Goal: Navigation & Orientation: Find specific page/section

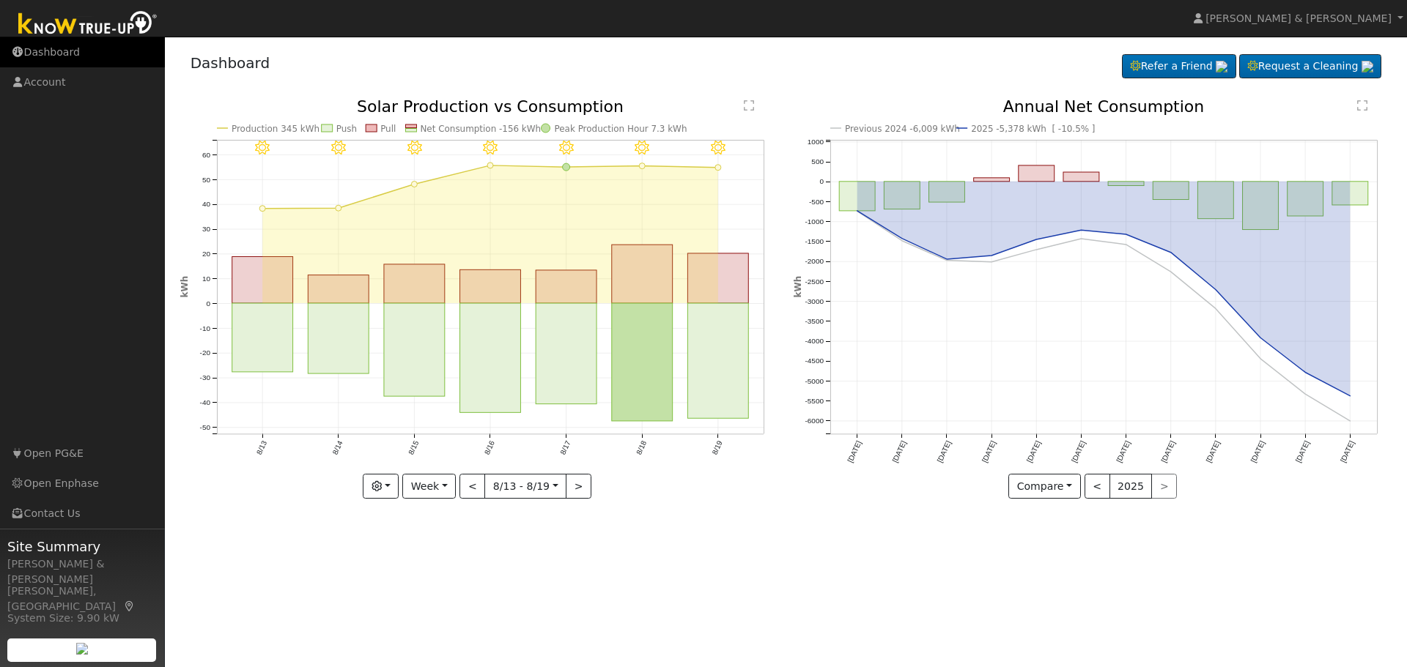
drag, startPoint x: 0, startPoint y: 0, endPoint x: 45, endPoint y: 50, distance: 66.9
click at [45, 50] on link "Dashboard" at bounding box center [82, 52] width 165 height 30
click at [1076, 480] on button "Compare" at bounding box center [1044, 486] width 73 height 25
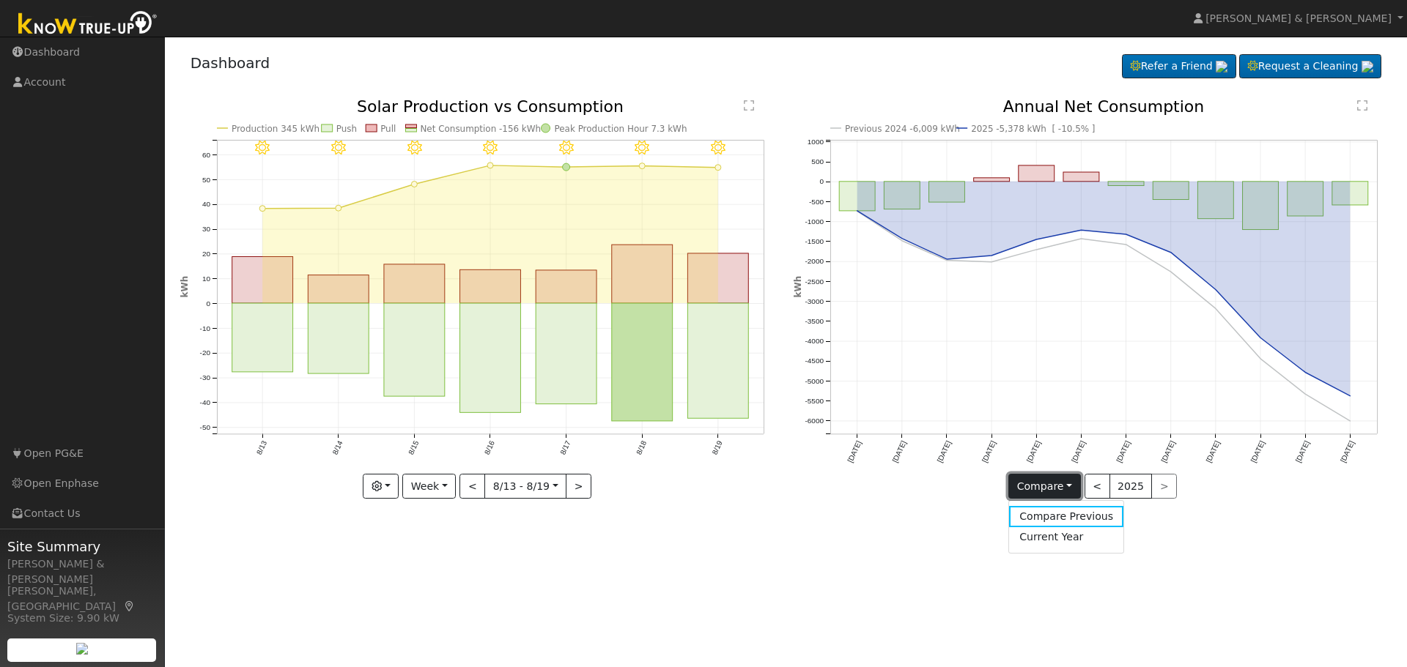
click at [1076, 480] on button "Compare" at bounding box center [1044, 486] width 73 height 25
click at [1100, 484] on button "<" at bounding box center [1097, 486] width 26 height 25
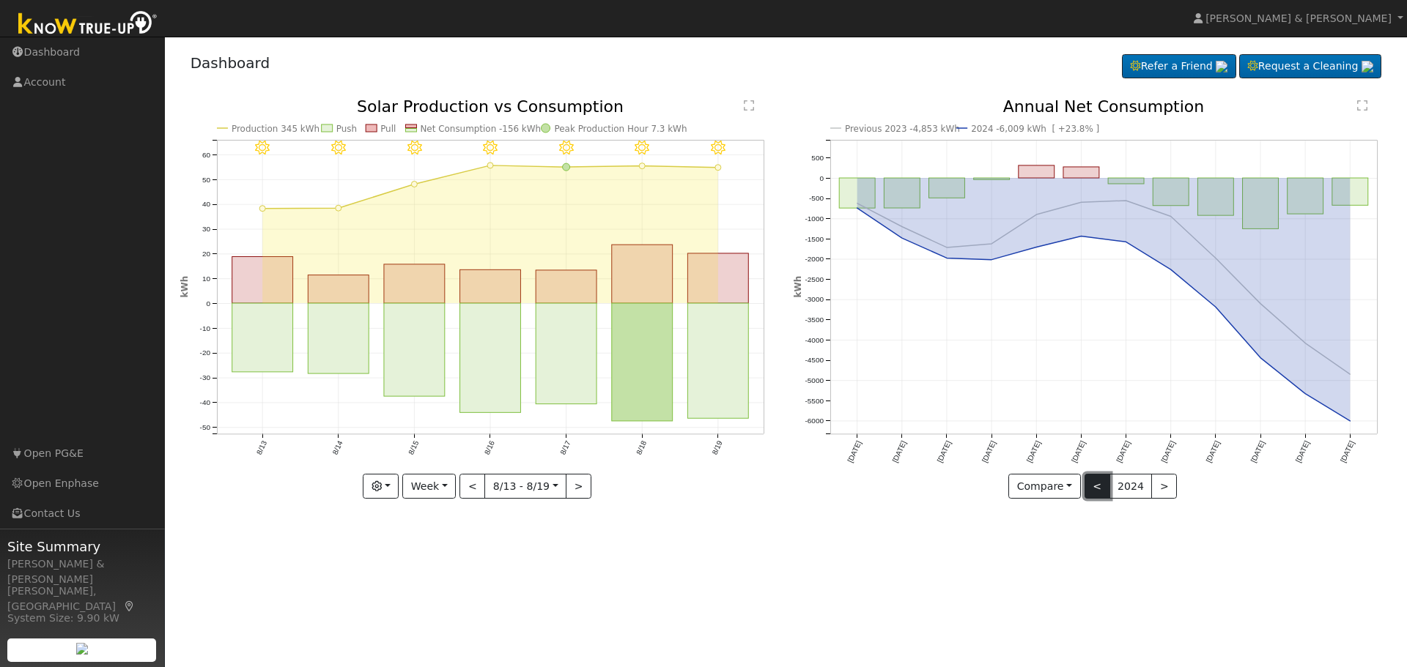
click at [1100, 486] on button "<" at bounding box center [1097, 486] width 26 height 25
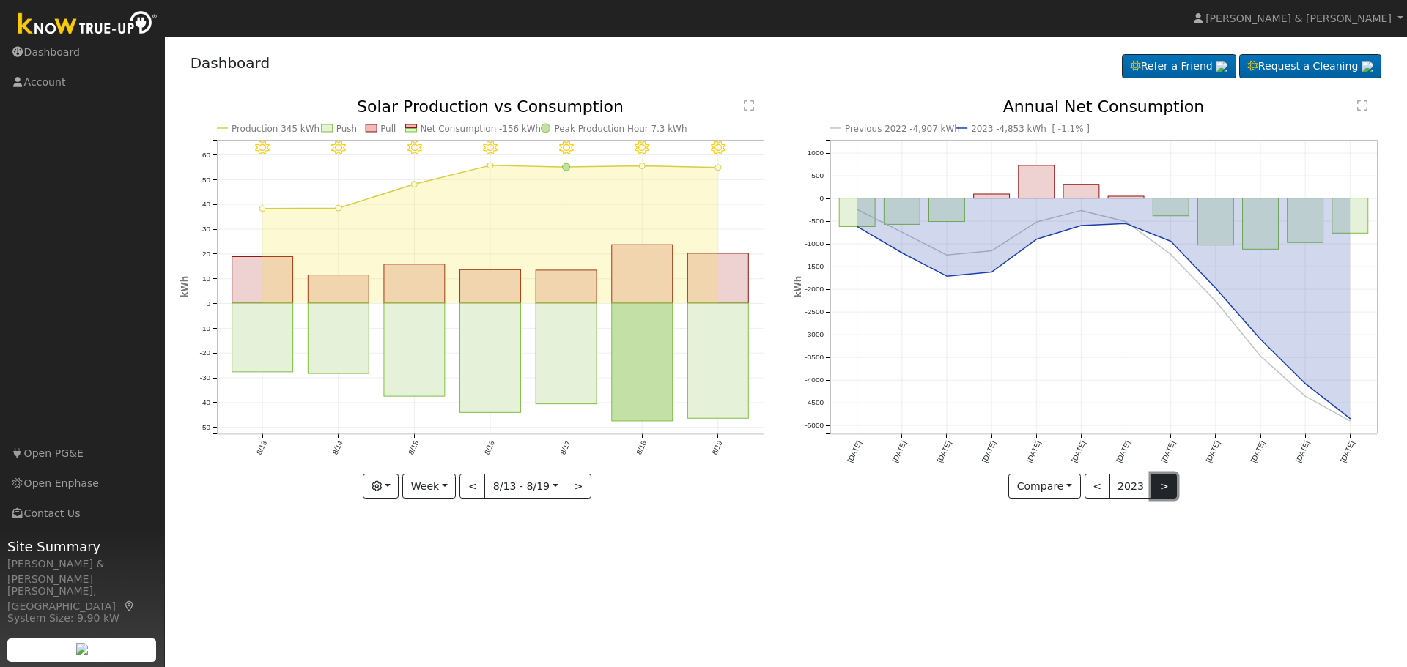
click at [1160, 491] on button ">" at bounding box center [1164, 486] width 26 height 25
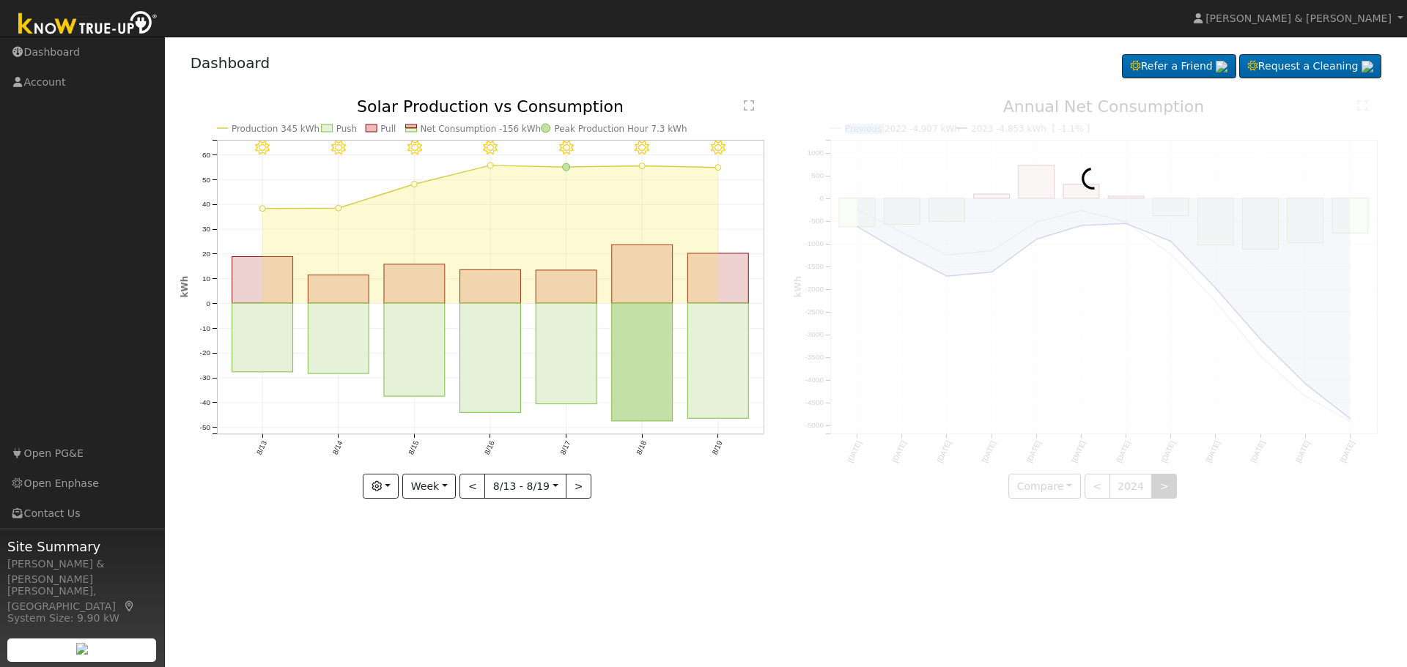
click at [1160, 491] on div at bounding box center [1092, 299] width 598 height 400
click at [1152, 541] on div "User Profile First name Last name Email Email Notifications No Emails No Emails…" at bounding box center [786, 352] width 1242 height 631
click at [446, 486] on button "Week" at bounding box center [428, 486] width 53 height 25
click at [448, 560] on link "Month" at bounding box center [454, 558] width 102 height 21
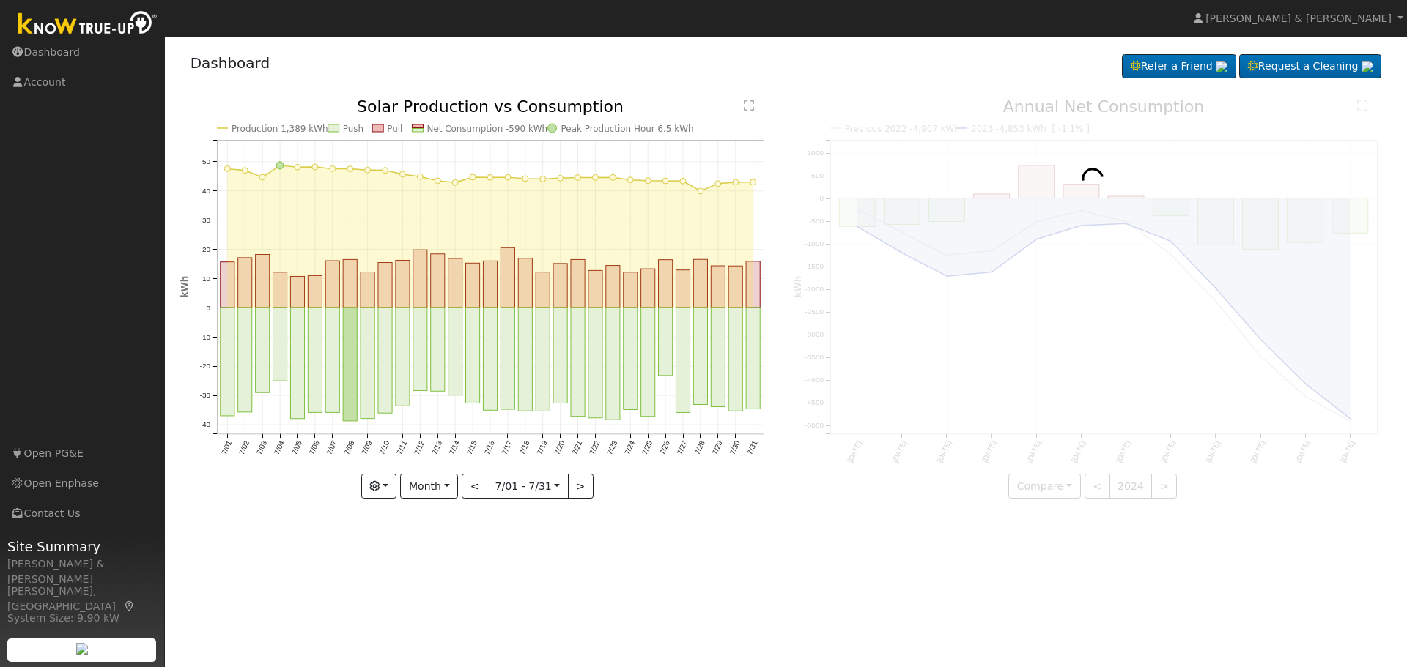
click at [494, 546] on div "User Profile First name Last name Email Email Notifications No Emails No Emails…" at bounding box center [786, 352] width 1242 height 631
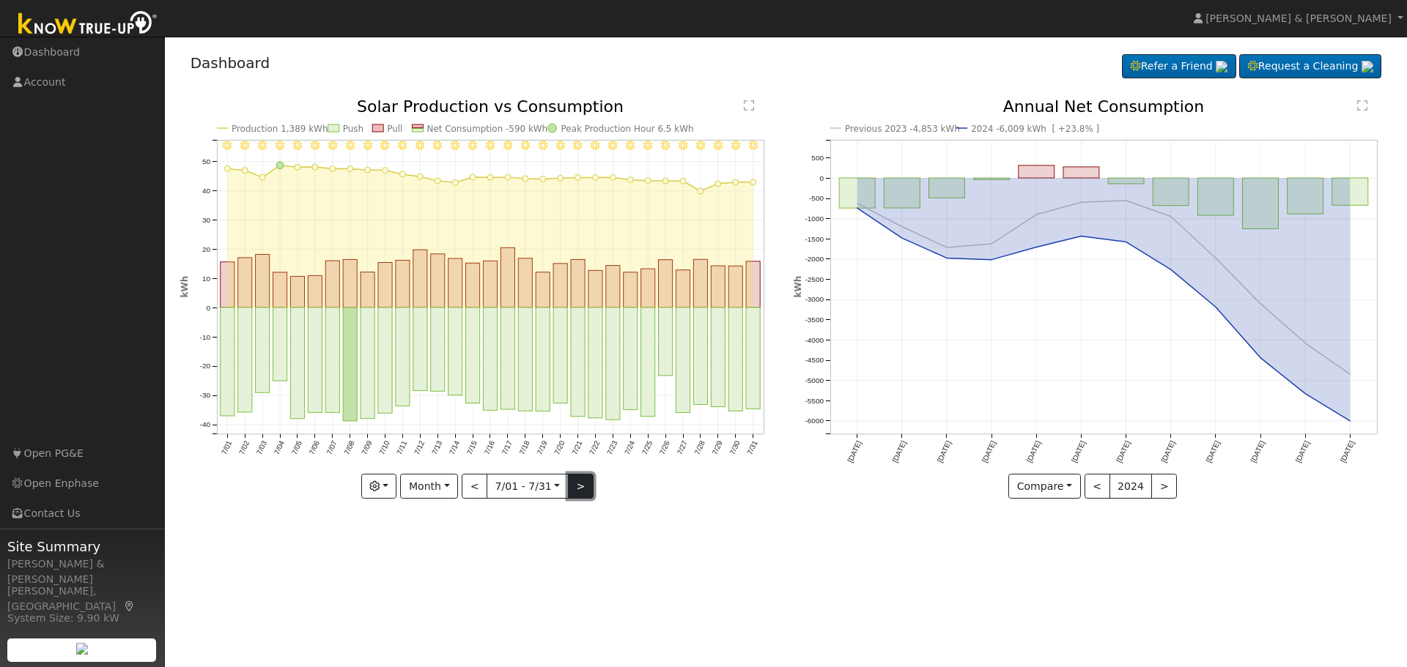
click at [588, 490] on button ">" at bounding box center [581, 486] width 26 height 25
type input "2025-08-01"
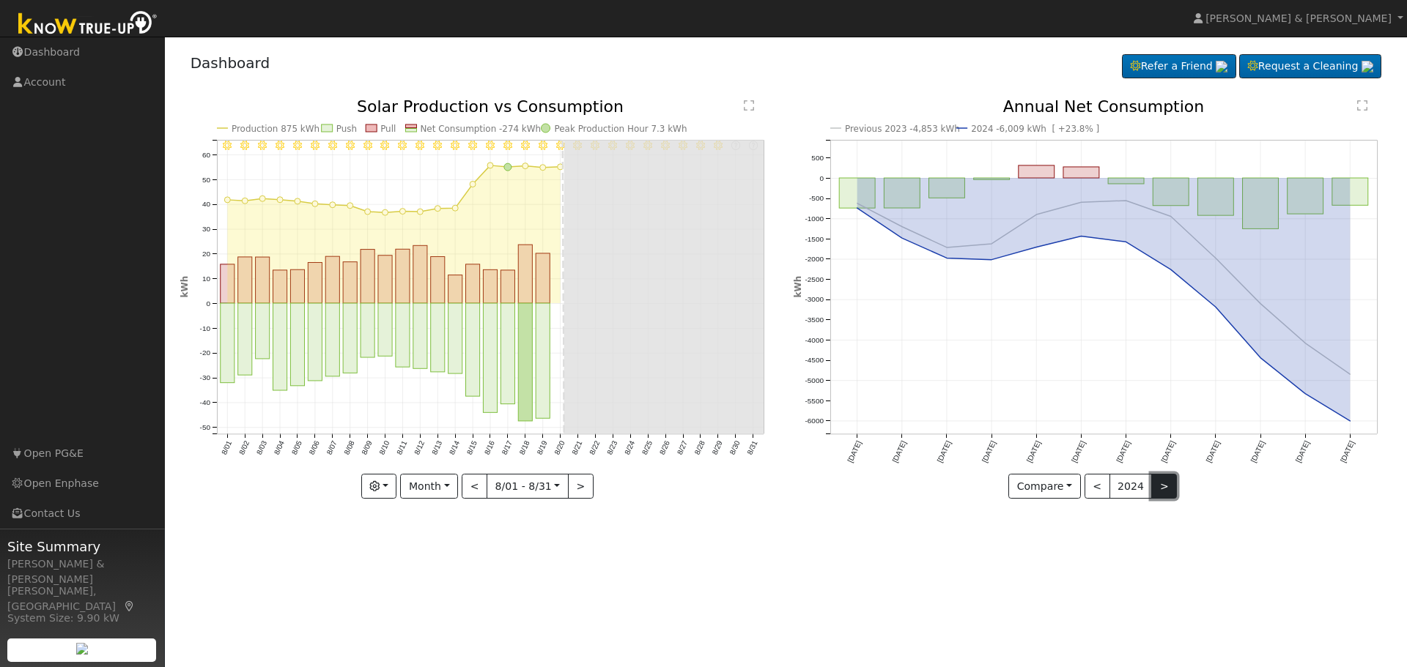
click at [1161, 482] on button ">" at bounding box center [1164, 486] width 26 height 25
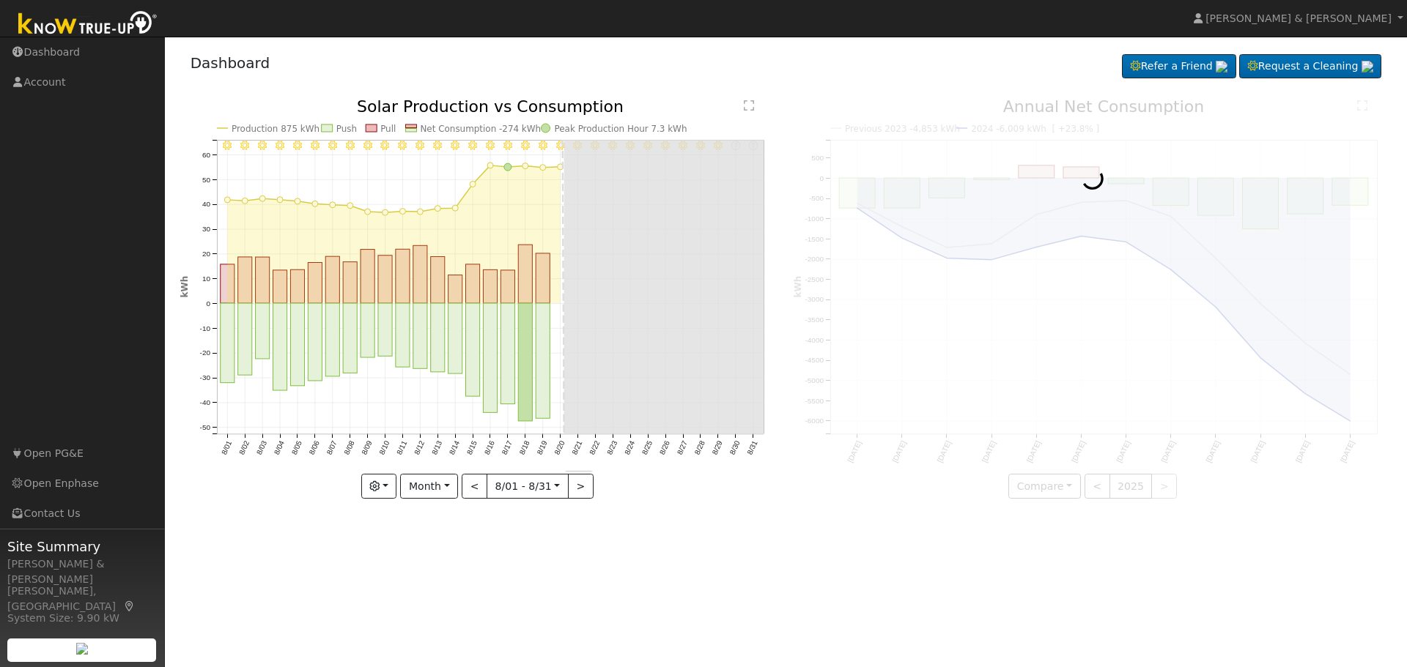
click at [974, 532] on div "User Profile First name Last name Email Email Notifications No Emails No Emails…" at bounding box center [786, 352] width 1242 height 631
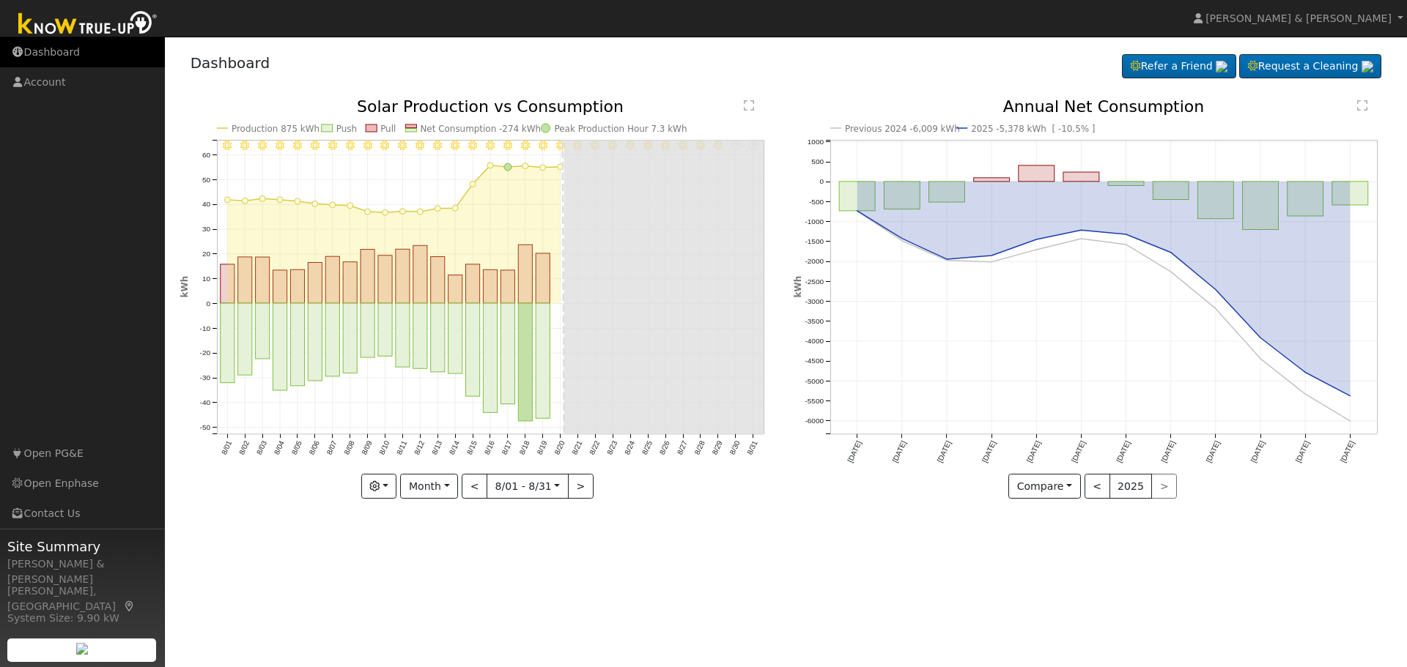
click at [45, 59] on link "Dashboard" at bounding box center [82, 52] width 165 height 30
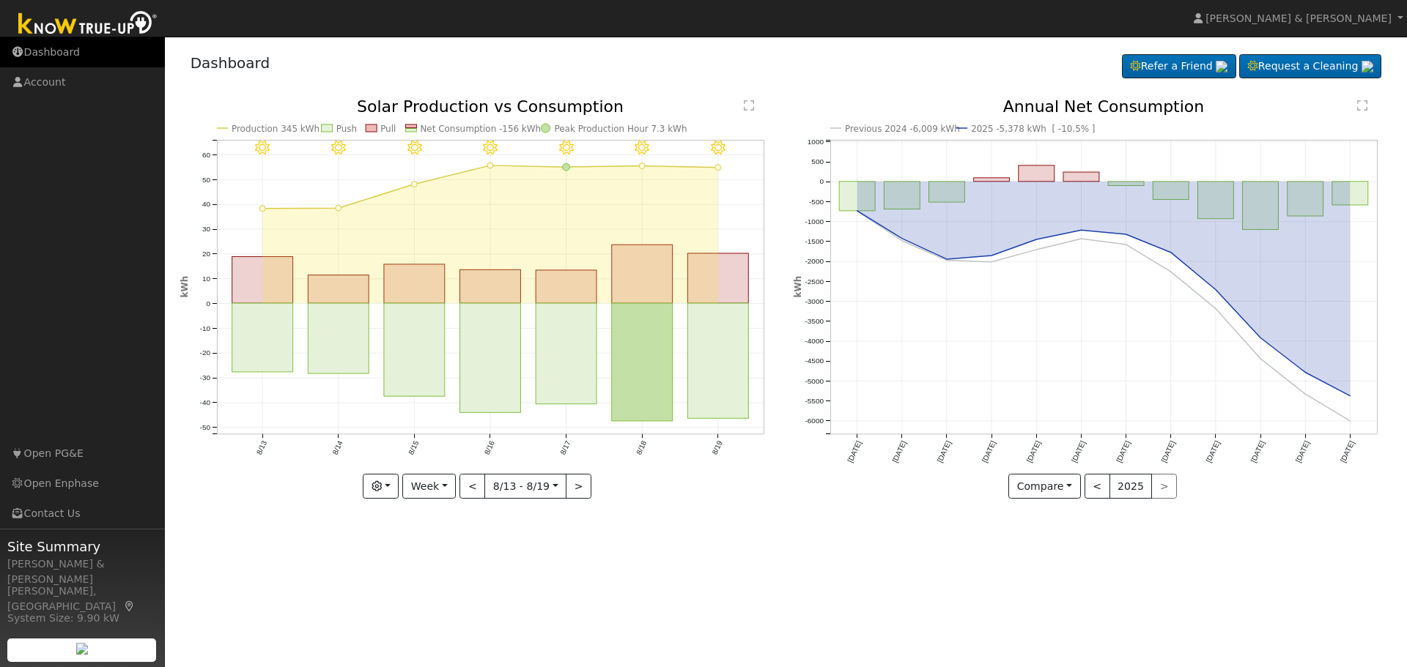
click at [49, 46] on link "Dashboard" at bounding box center [82, 52] width 165 height 30
